Goal: Information Seeking & Learning: Learn about a topic

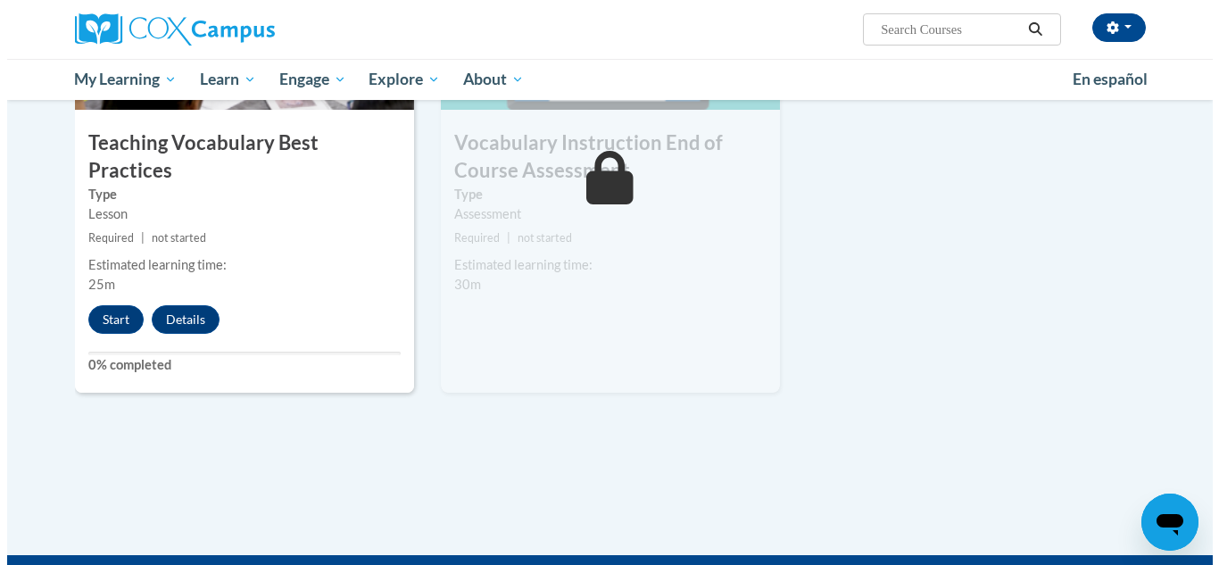
scroll to position [2022, 0]
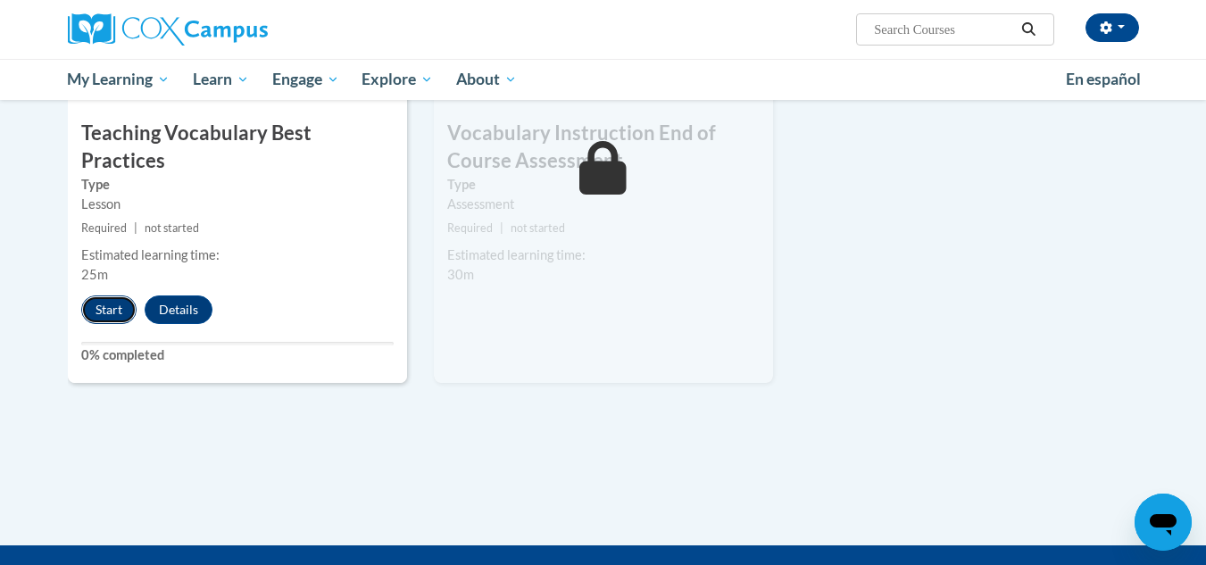
click at [104, 295] on button "Start" at bounding box center [108, 309] width 55 height 29
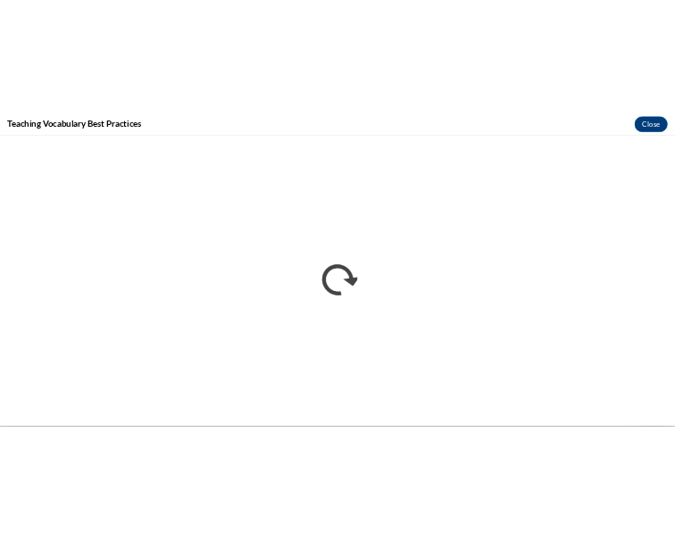
scroll to position [0, 0]
